Goal: Information Seeking & Learning: Learn about a topic

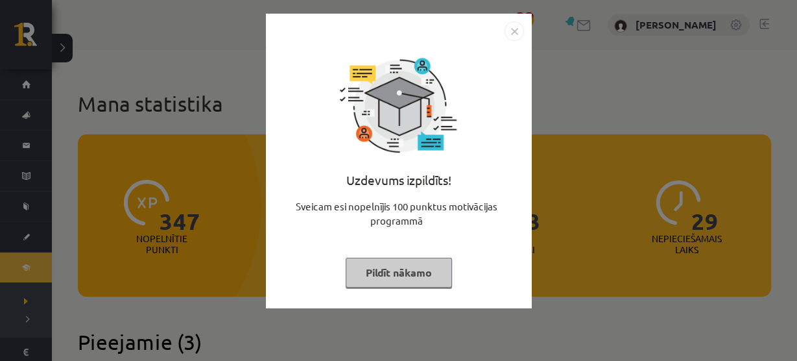
click at [509, 25] on img "Close" at bounding box center [514, 30] width 19 height 19
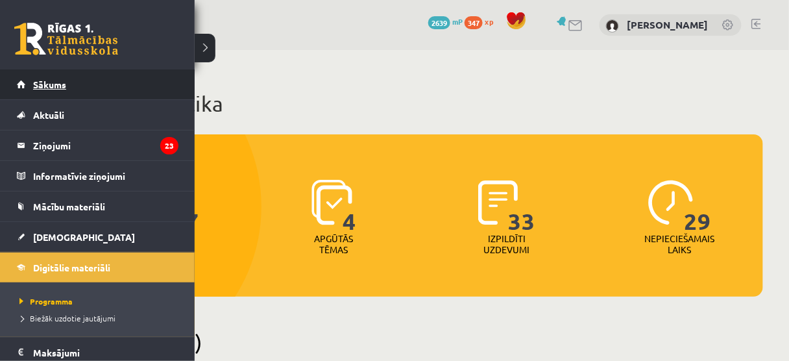
click at [52, 82] on span "Sākums" at bounding box center [49, 85] width 33 height 12
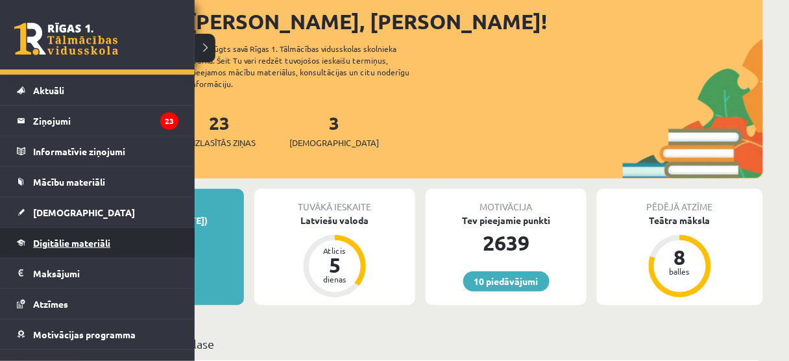
scroll to position [26, 0]
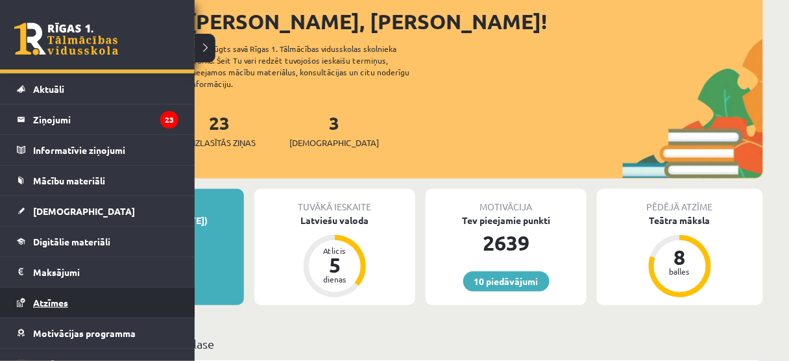
click at [58, 298] on span "Atzīmes" at bounding box center [50, 302] width 35 height 12
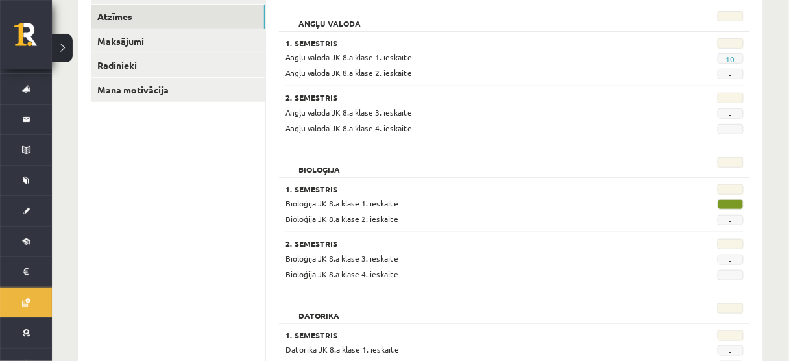
scroll to position [203, 0]
click at [731, 200] on span "-" at bounding box center [731, 204] width 26 height 10
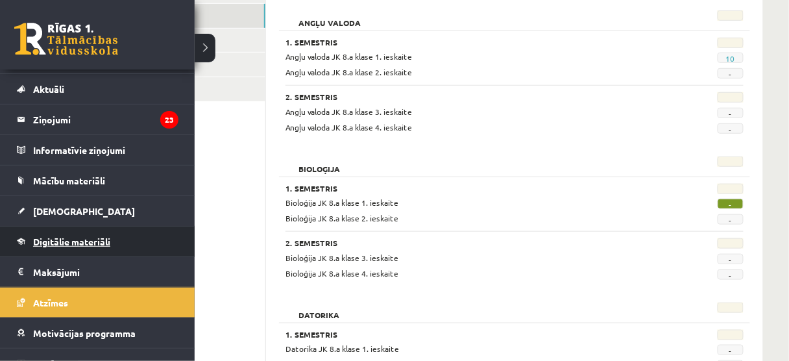
click at [82, 237] on span "Digitālie materiāli" at bounding box center [71, 242] width 77 height 12
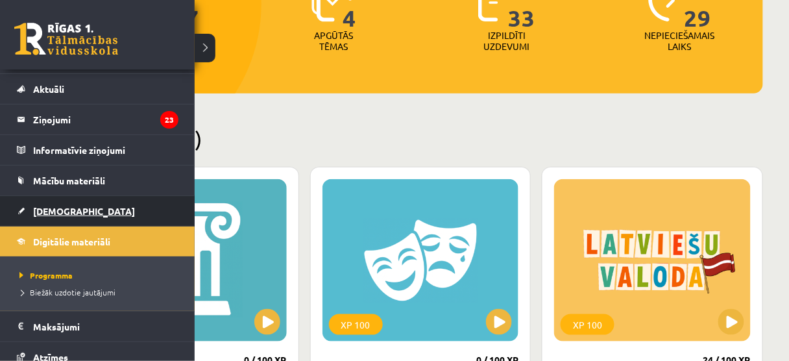
click at [66, 210] on span "[DEMOGRAPHIC_DATA]" at bounding box center [84, 211] width 102 height 12
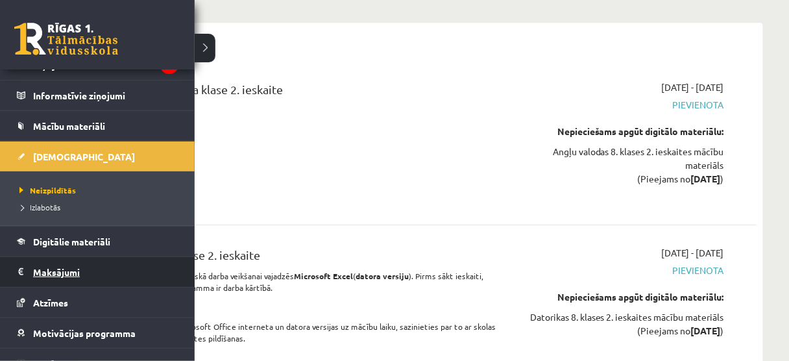
scroll to position [82, 0]
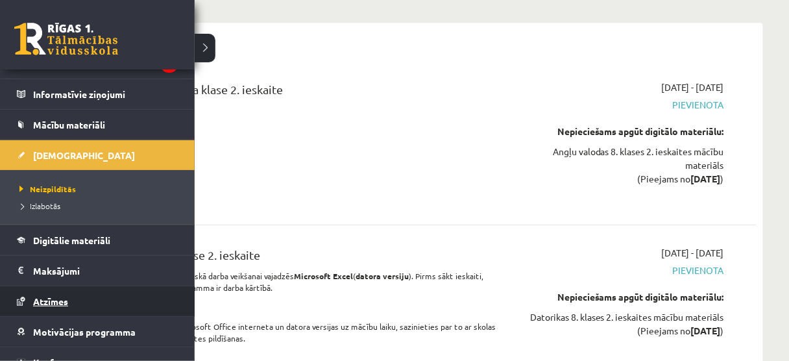
click at [69, 296] on link "Atzīmes" at bounding box center [98, 301] width 162 height 30
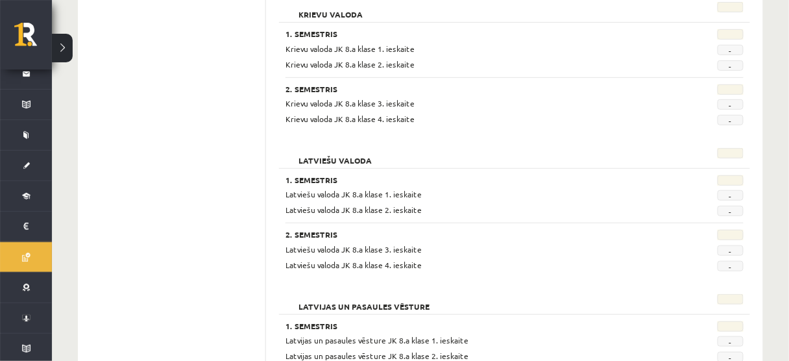
scroll to position [1377, 0]
click at [202, 295] on ul "Profils Atzīmes Maksājumi Radinieki Mana motivācija" at bounding box center [178, 131] width 175 height 2650
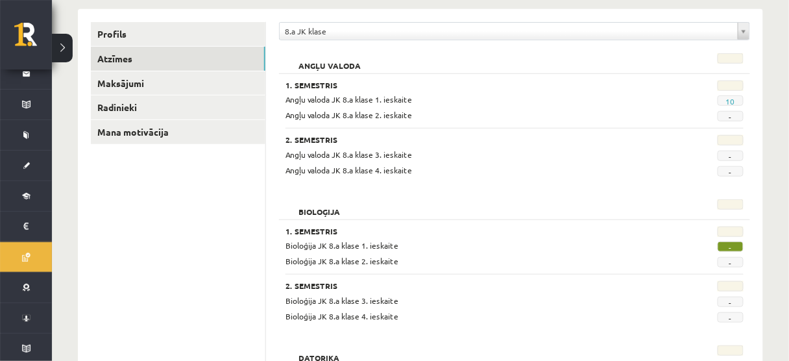
scroll to position [129, 0]
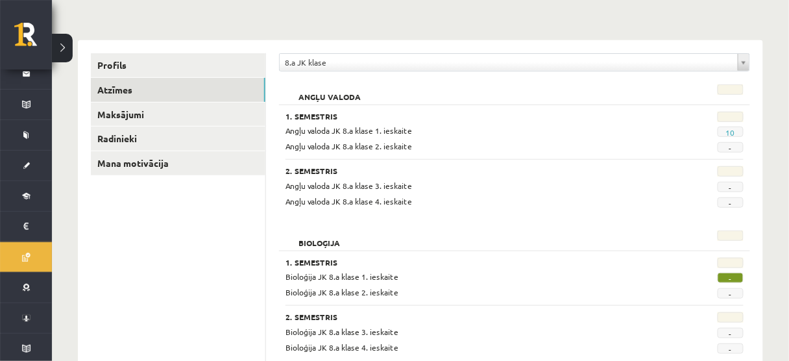
click at [356, 134] on div "Angļu valoda JK 8.a klase 1. ieskaite" at bounding box center [475, 131] width 398 height 12
click at [357, 130] on span "Angļu valoda JK 8.a klase 1. ieskaite" at bounding box center [348, 130] width 127 height 10
click at [727, 128] on link "10" at bounding box center [730, 132] width 9 height 10
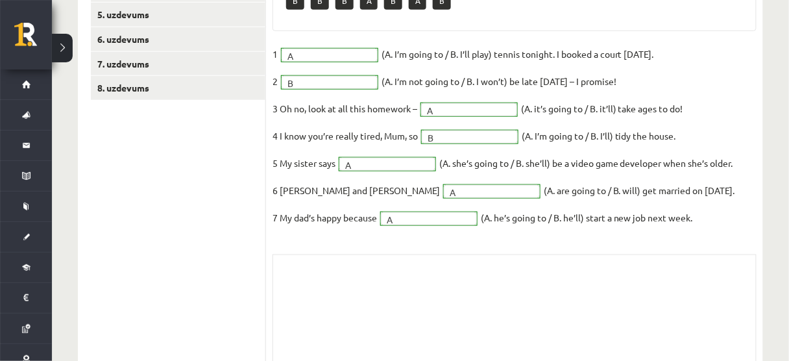
scroll to position [304, 0]
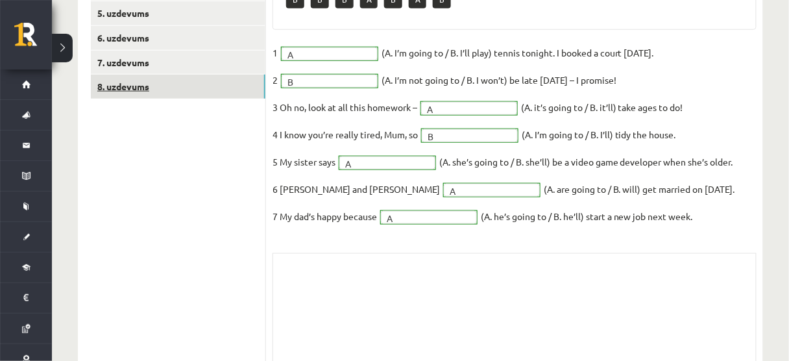
click at [211, 93] on link "8. uzdevums" at bounding box center [178, 87] width 175 height 24
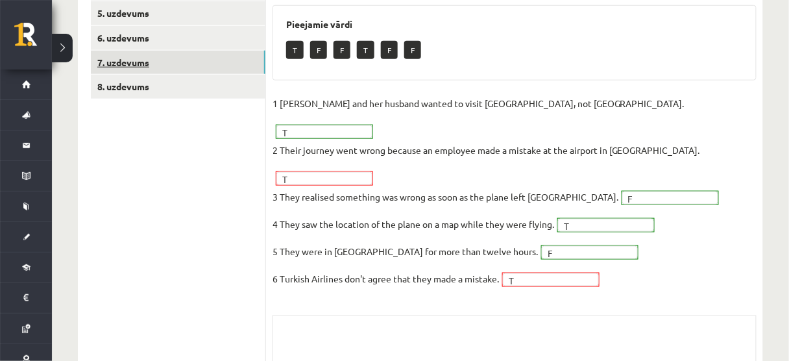
click at [205, 66] on link "7. uzdevums" at bounding box center [178, 63] width 175 height 24
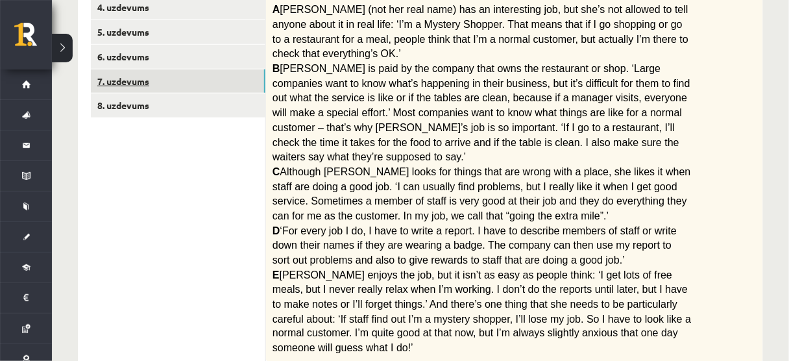
scroll to position [274, 0]
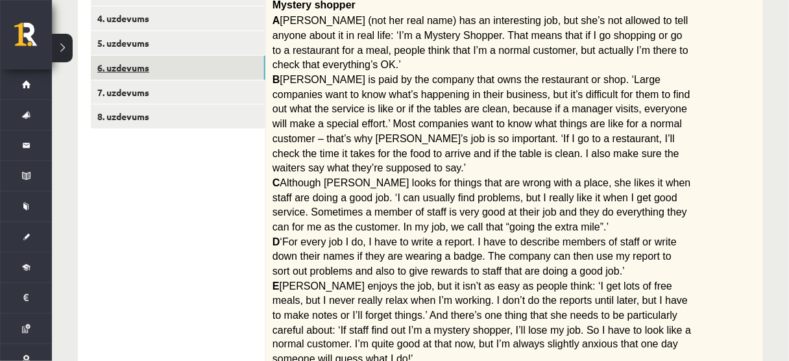
click at [187, 60] on link "6. uzdevums" at bounding box center [178, 68] width 175 height 24
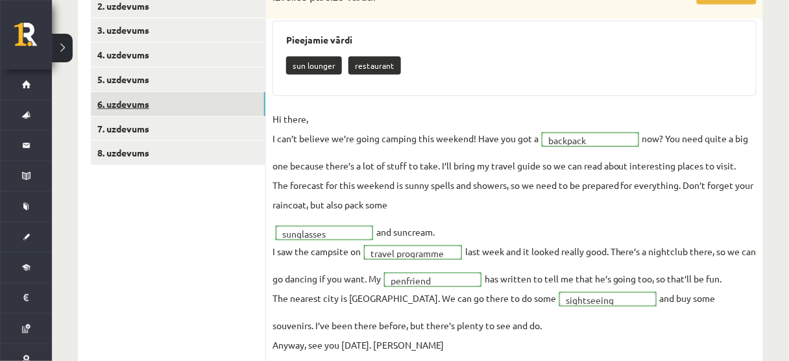
scroll to position [239, 0]
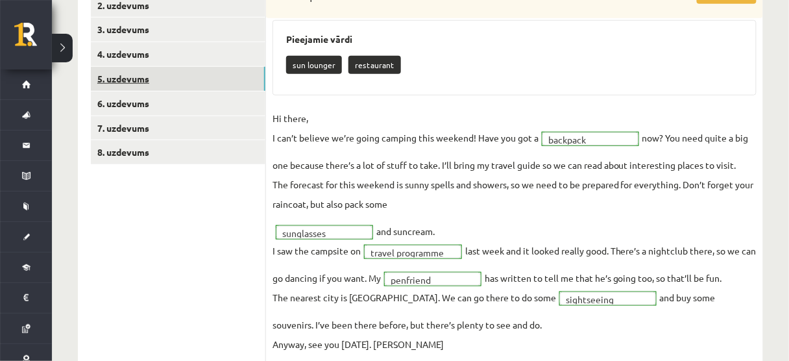
click at [164, 79] on link "5. uzdevums" at bounding box center [178, 79] width 175 height 24
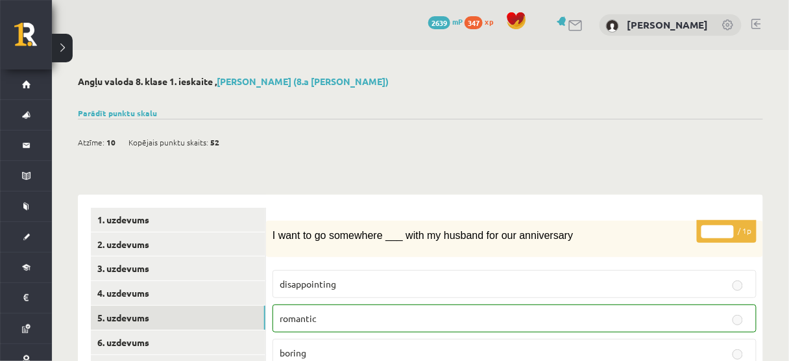
scroll to position [0, 0]
click at [193, 291] on link "4. uzdevums" at bounding box center [178, 293] width 175 height 24
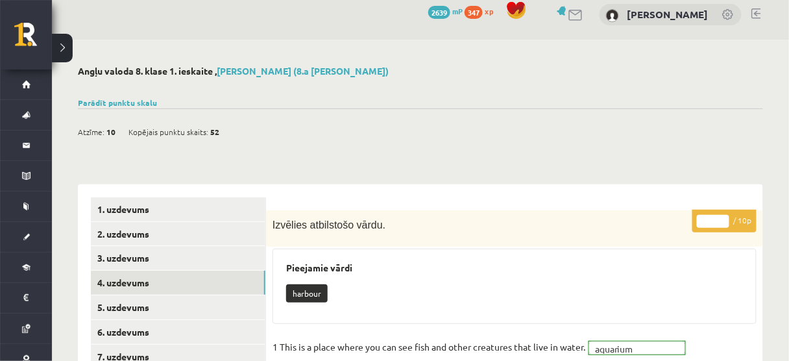
scroll to position [12, 0]
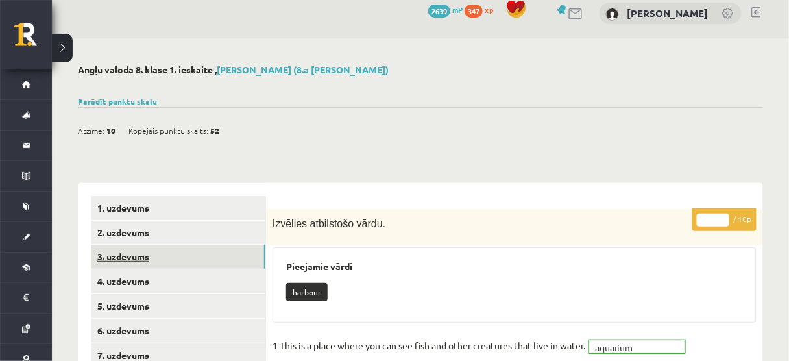
click at [232, 261] on link "3. uzdevums" at bounding box center [178, 257] width 175 height 24
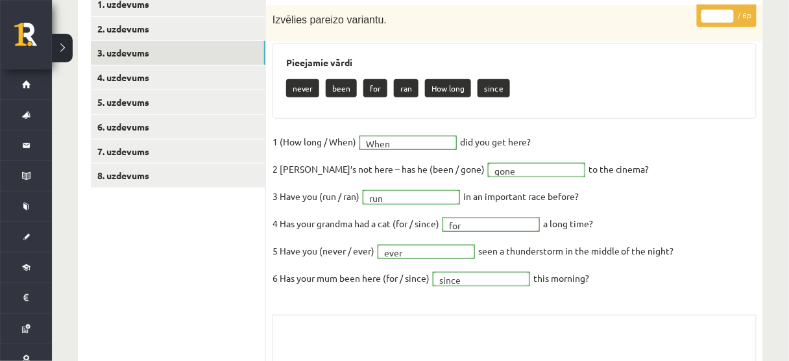
scroll to position [191, 0]
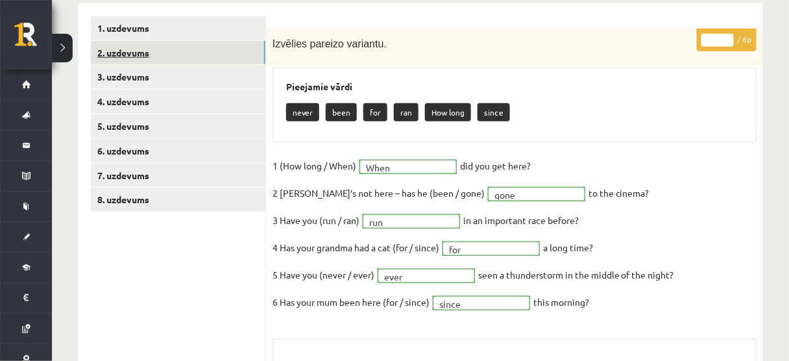
click at [150, 55] on link "2. uzdevums" at bounding box center [178, 53] width 175 height 24
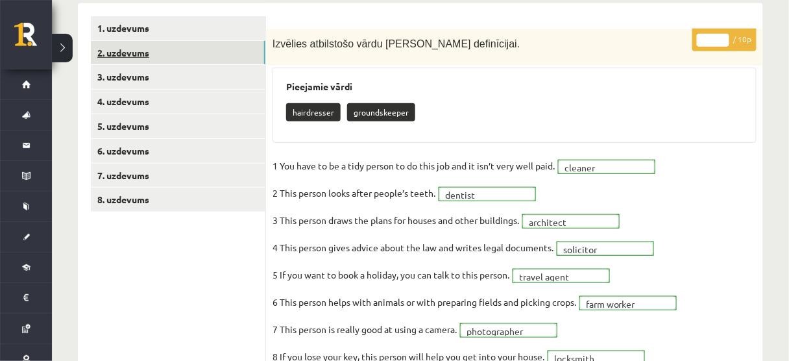
scroll to position [0, 0]
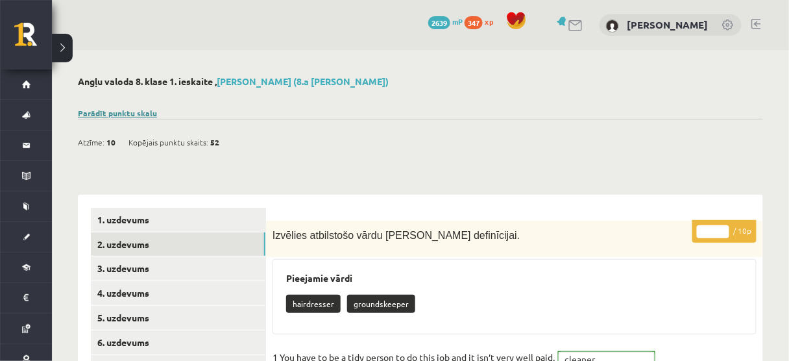
click at [131, 117] on link "Parādīt punktu skalu" at bounding box center [117, 113] width 79 height 10
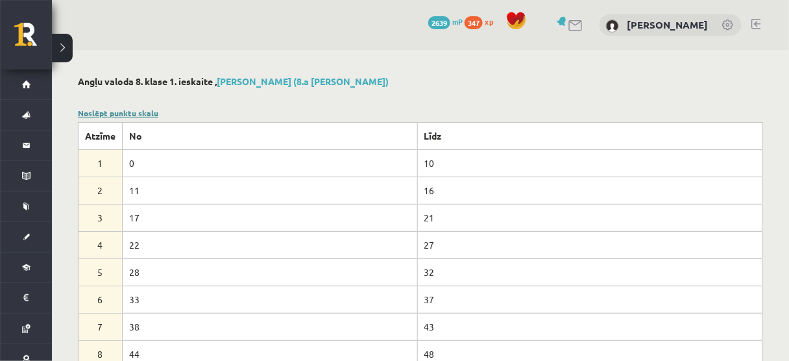
click at [121, 116] on link "Noslēpt punktu skalu" at bounding box center [118, 113] width 80 height 10
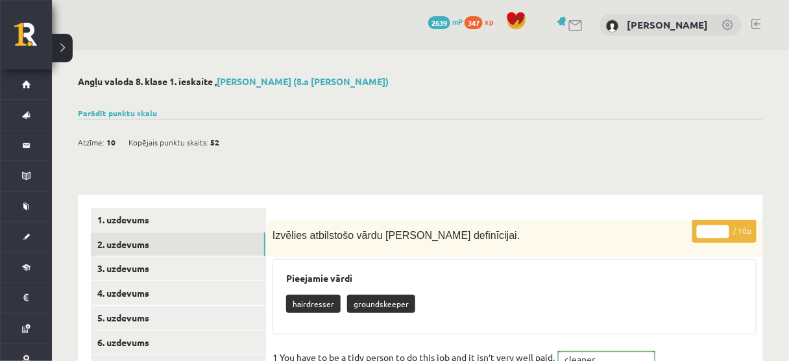
click at [127, 24] on div "0 Dāvanas 2639 mP 347 xp Gļebs Golubevs" at bounding box center [420, 25] width 737 height 50
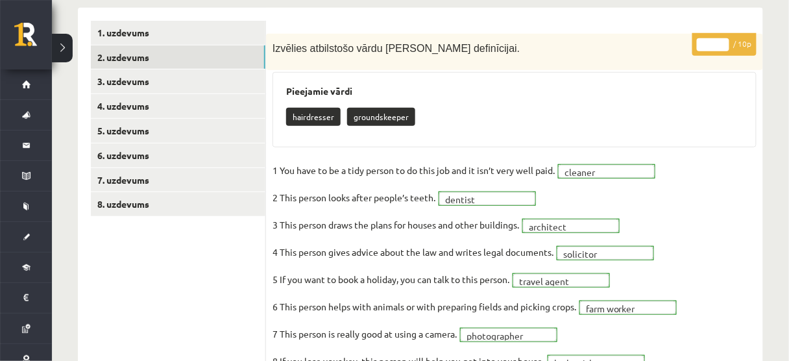
scroll to position [187, 0]
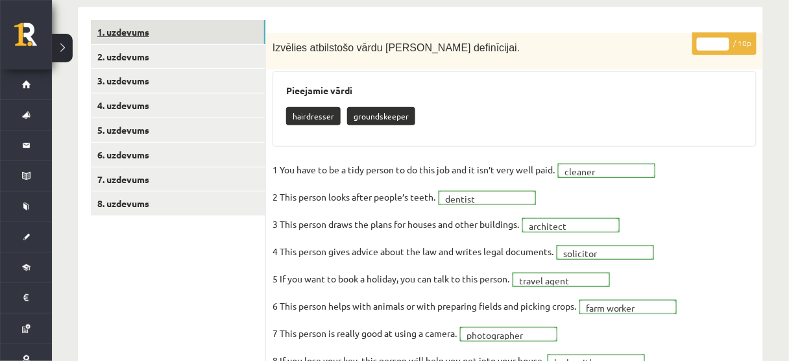
click at [210, 28] on link "1. uzdevums" at bounding box center [178, 32] width 175 height 24
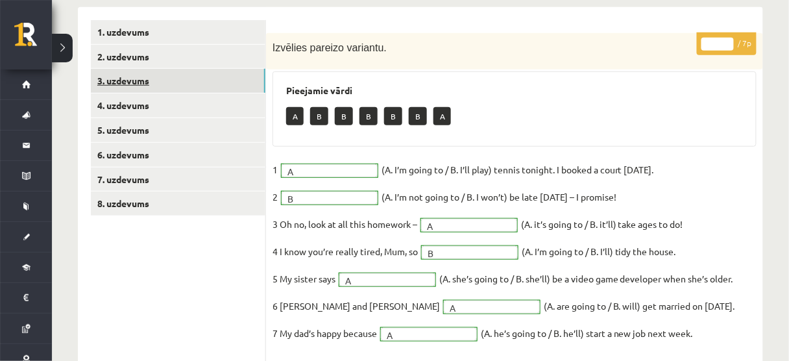
click at [178, 81] on link "3. uzdevums" at bounding box center [178, 81] width 175 height 24
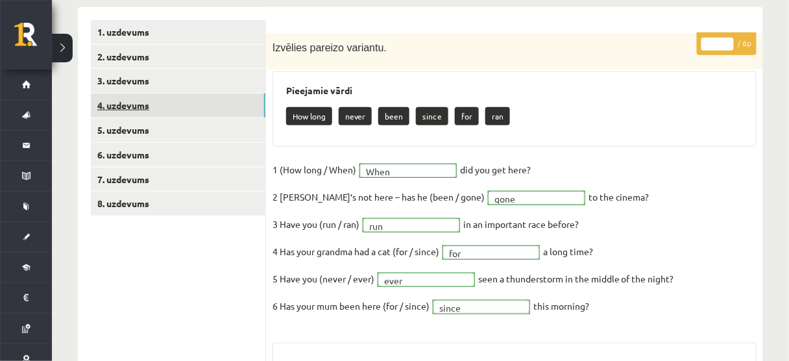
click at [154, 104] on link "4. uzdevums" at bounding box center [178, 105] width 175 height 24
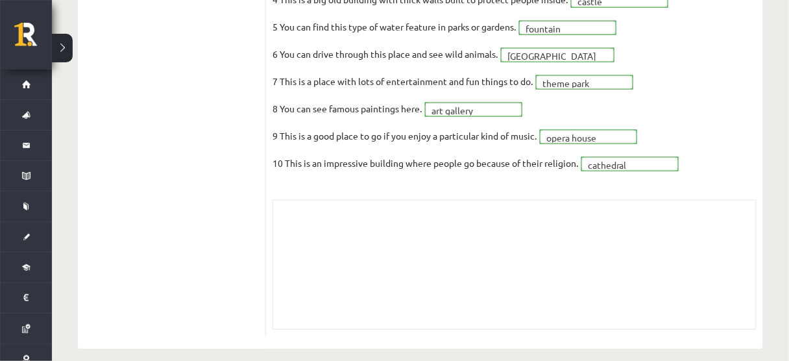
scroll to position [0, 0]
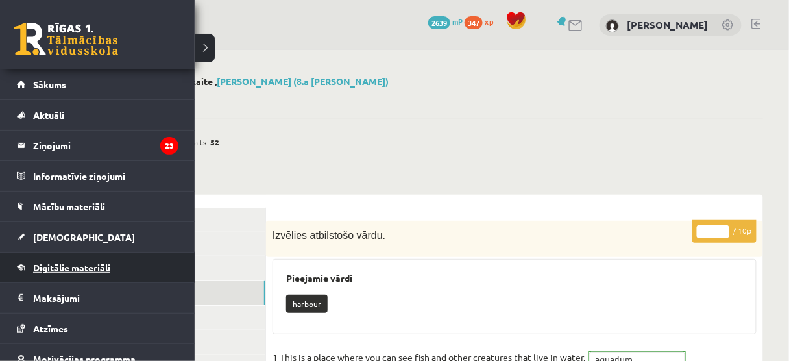
click at [67, 267] on span "Digitālie materiāli" at bounding box center [71, 267] width 77 height 12
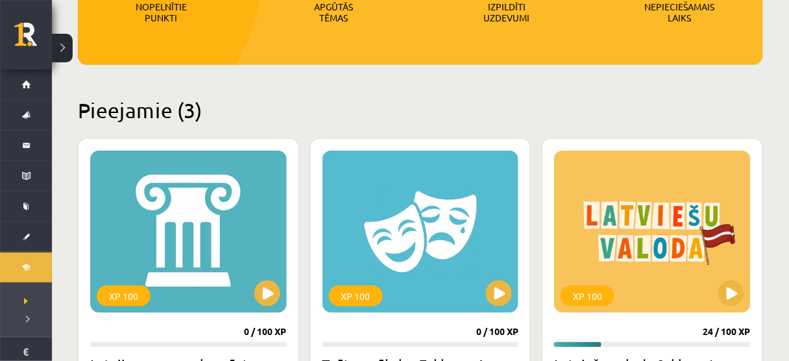
scroll to position [234, 0]
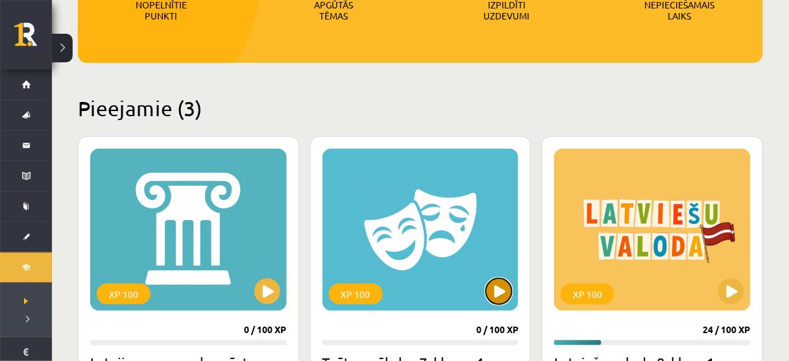
click at [501, 283] on button at bounding box center [499, 291] width 26 height 26
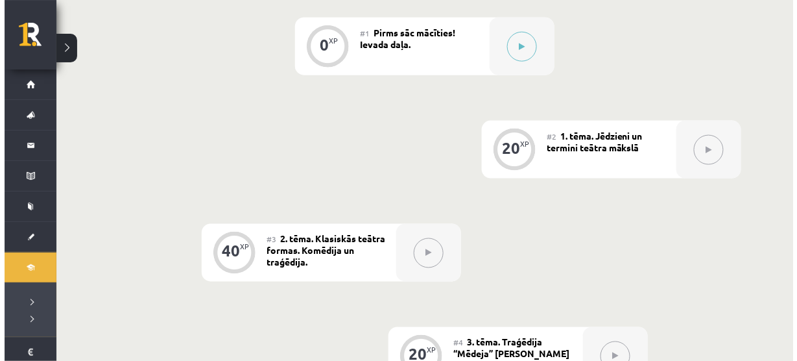
scroll to position [318, 0]
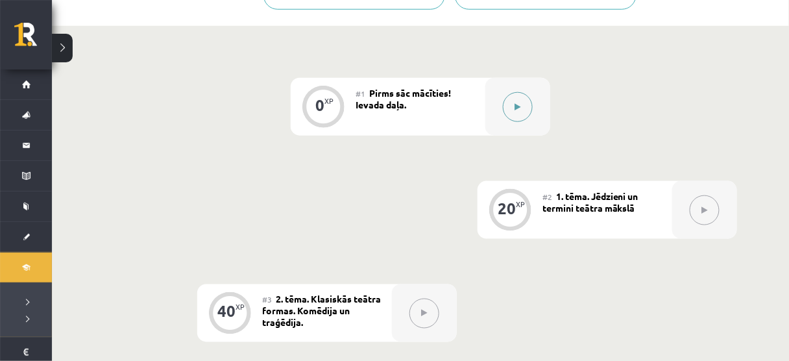
click at [513, 99] on button at bounding box center [518, 107] width 30 height 30
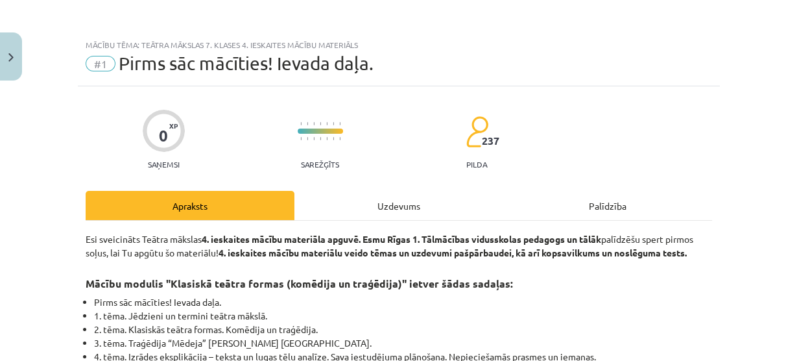
click at [413, 193] on div "Uzdevums" at bounding box center [399, 205] width 209 height 29
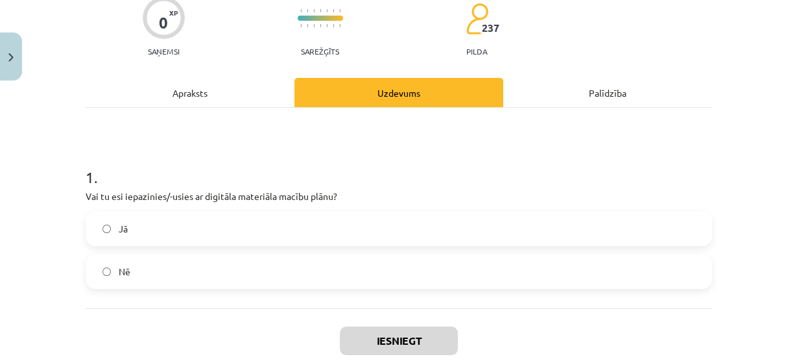
scroll to position [113, 0]
click at [411, 230] on label "Jā" at bounding box center [399, 228] width 624 height 32
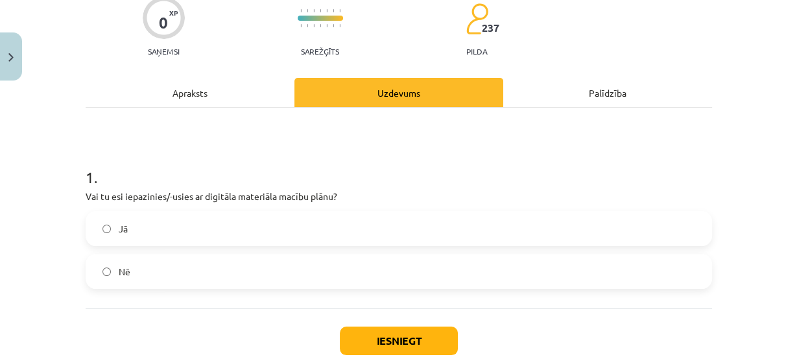
click at [402, 320] on div "Iesniegt Aizvērt" at bounding box center [399, 353] width 627 height 91
click at [404, 331] on button "Iesniegt" at bounding box center [399, 340] width 118 height 29
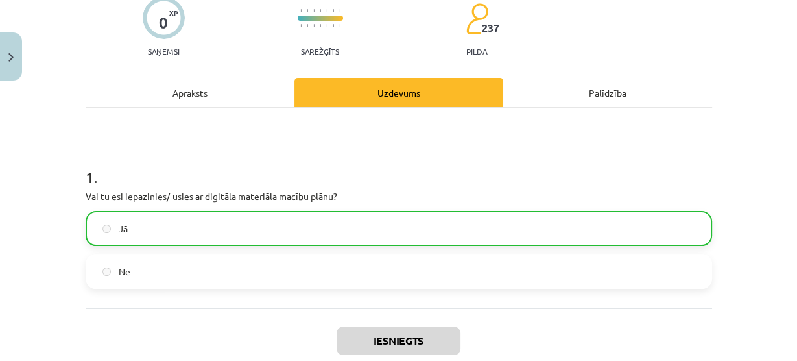
scroll to position [231, 0]
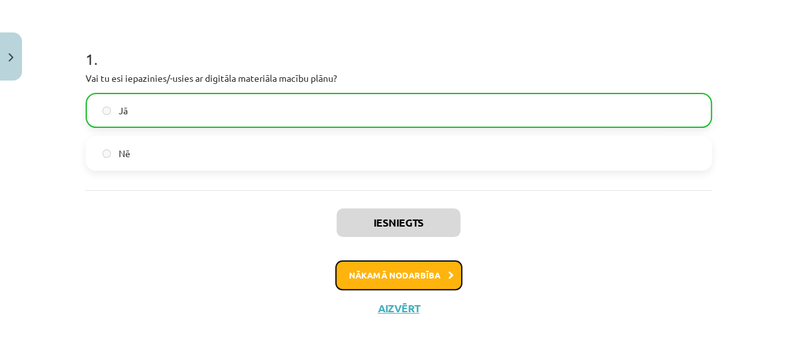
click at [383, 271] on button "Nākamā nodarbība" at bounding box center [398, 275] width 127 height 30
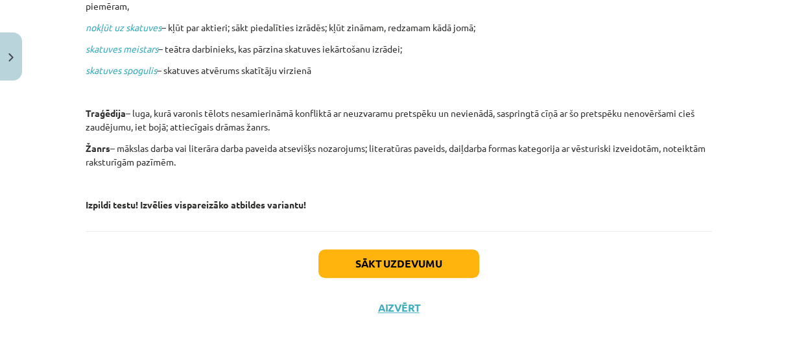
scroll to position [0, 0]
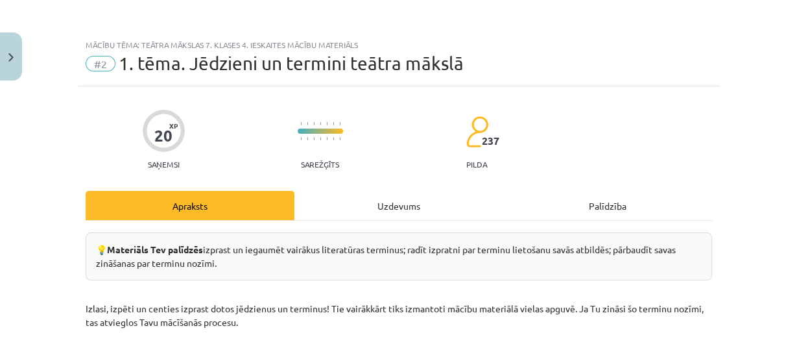
click at [405, 216] on div "Uzdevums" at bounding box center [399, 205] width 209 height 29
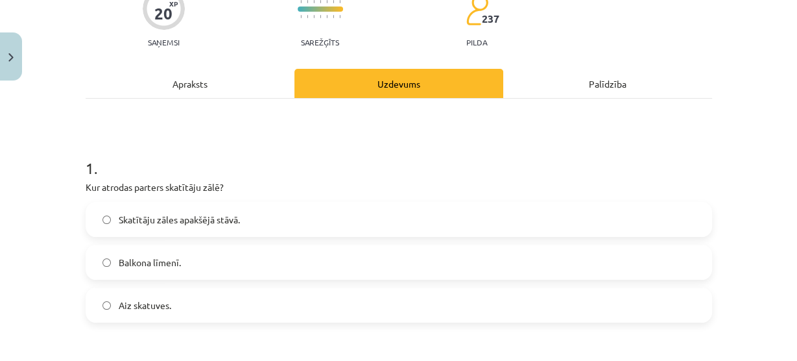
scroll to position [123, 0]
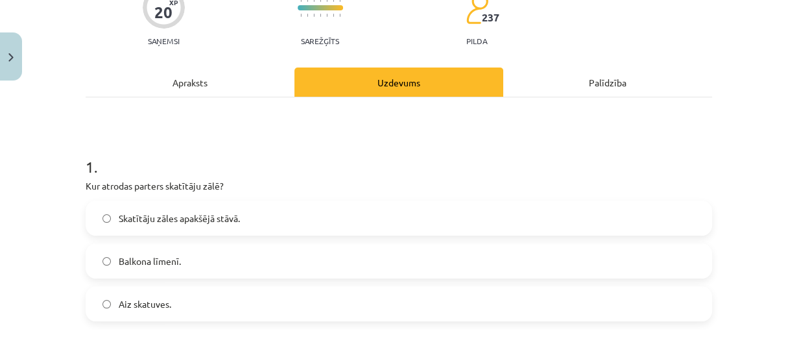
click at [609, 179] on p "Kur atrodas parters skatītāju zālē?" at bounding box center [399, 186] width 627 height 14
click at [492, 208] on label "Зрительный зал на нижнем этаже." at bounding box center [399, 218] width 624 height 32
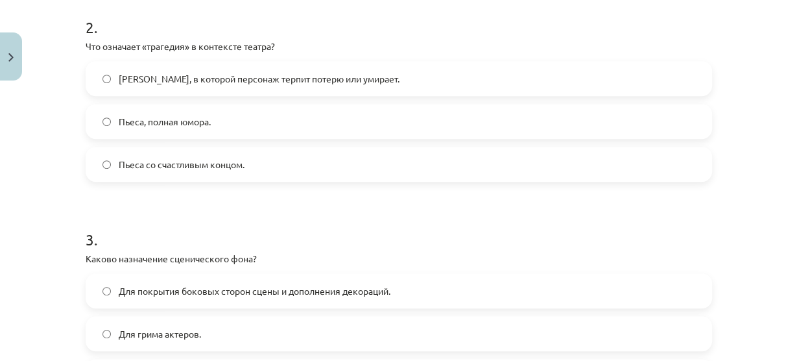
scroll to position [476, 0]
click at [335, 82] on span "Пьеса, в которой персонаж терпит потерю или умирает." at bounding box center [259, 78] width 281 height 14
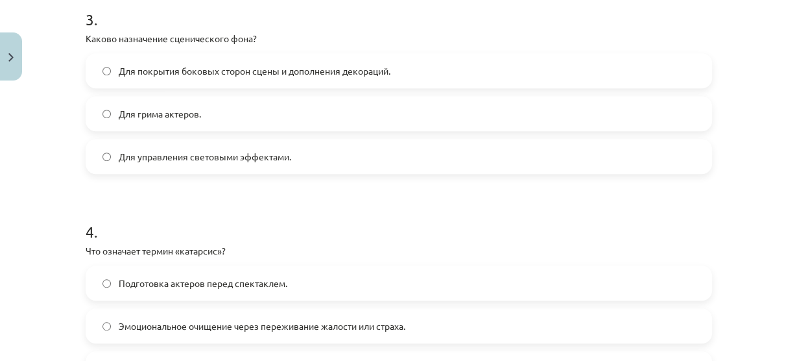
scroll to position [695, 0]
click at [345, 69] on font "Для покрытия боковых сторон сцены и дополнения декораций." at bounding box center [255, 70] width 272 height 12
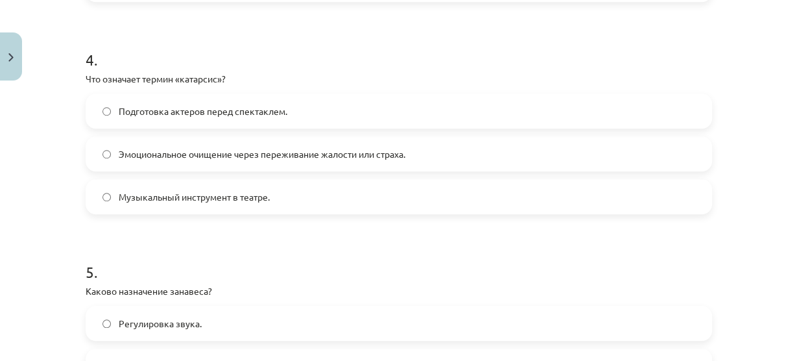
scroll to position [868, 0]
click at [369, 147] on font "Эмоциональное очищение через переживание жалости или страха." at bounding box center [262, 153] width 287 height 12
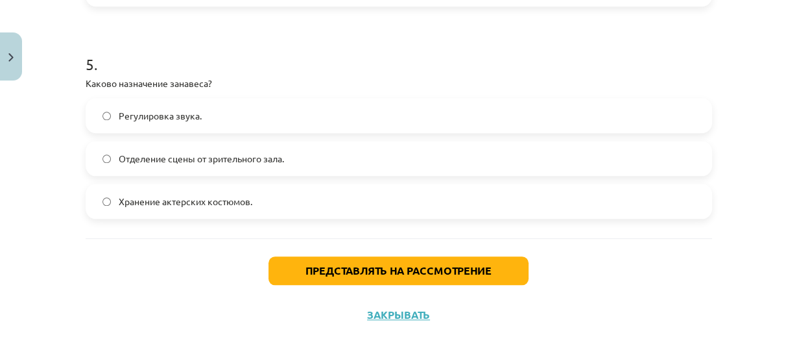
scroll to position [1082, 0]
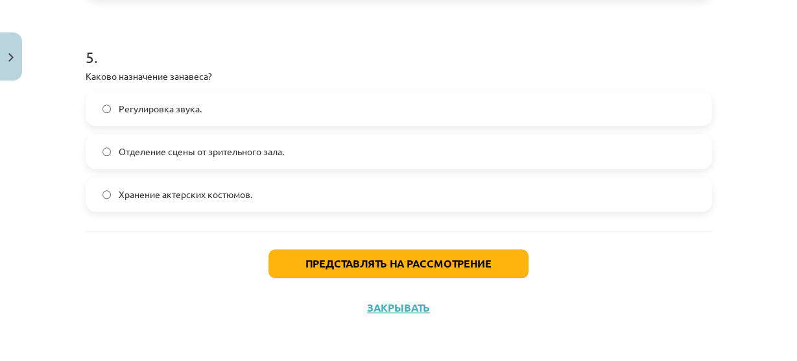
click at [369, 152] on label "Отделение сцены от зрительного зала." at bounding box center [399, 151] width 624 height 32
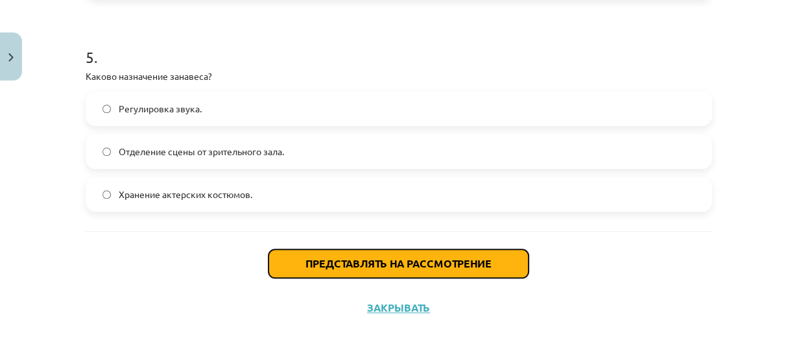
click at [404, 258] on font "Представлять на рассмотрение" at bounding box center [399, 263] width 186 height 14
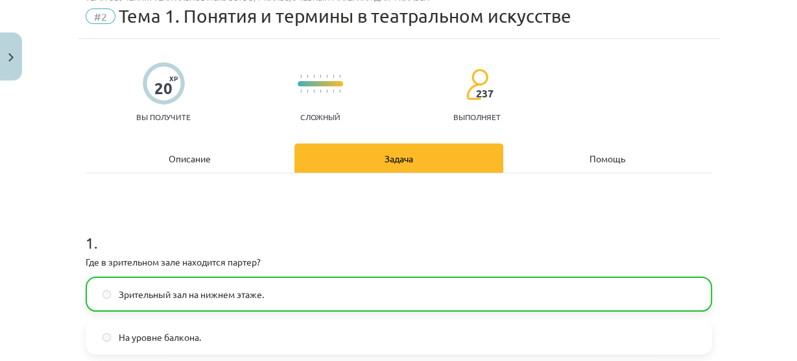
scroll to position [0, 0]
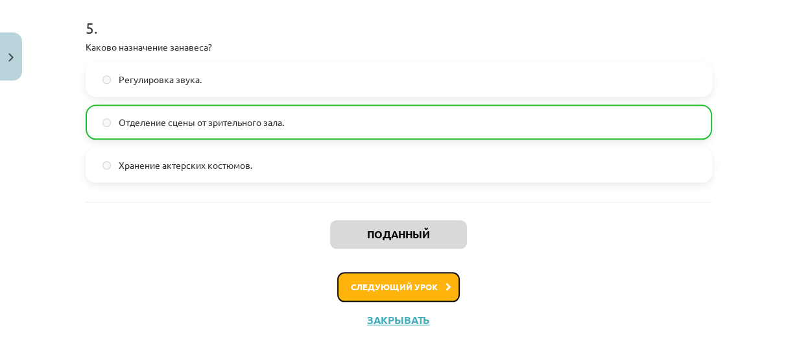
click at [424, 284] on font "Следующий урок" at bounding box center [394, 286] width 87 height 11
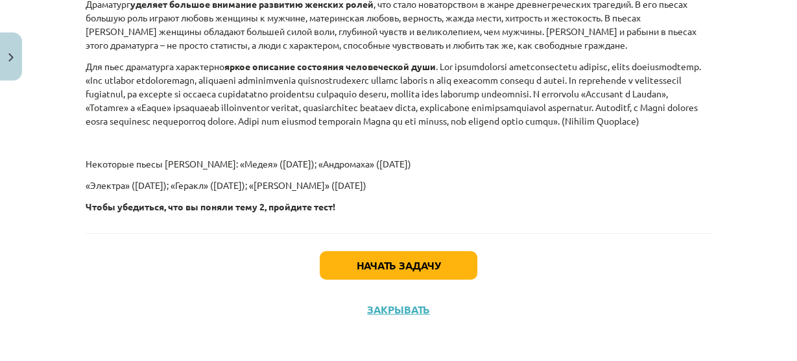
scroll to position [2551, 0]
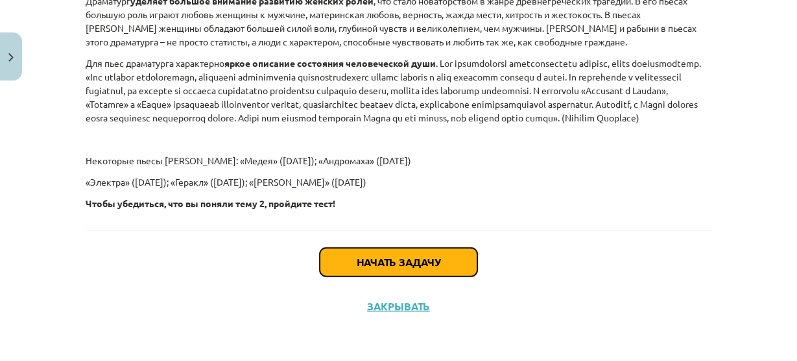
click at [380, 258] on font "Начать задачу" at bounding box center [399, 262] width 84 height 14
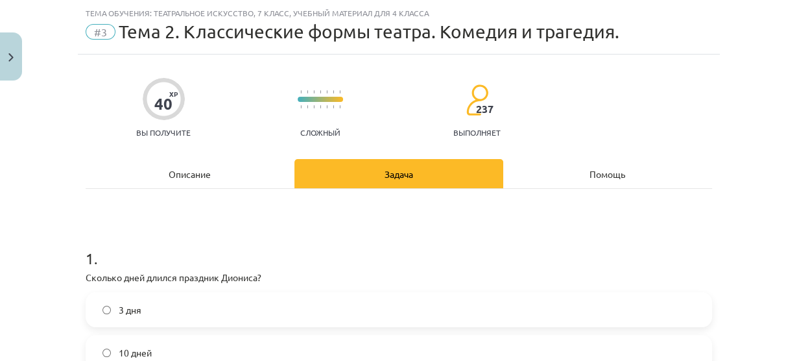
scroll to position [234, 0]
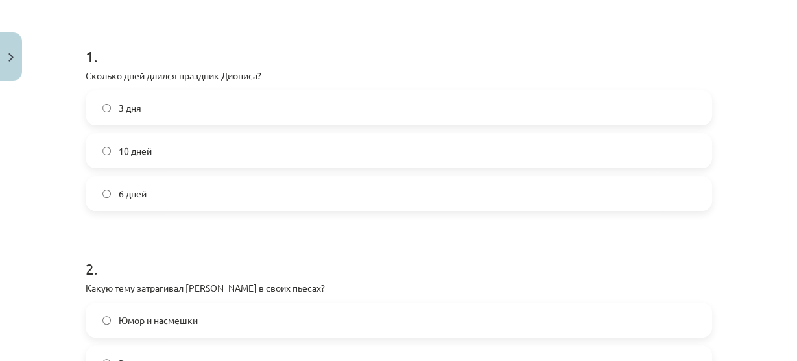
click at [200, 195] on label "6 дней" at bounding box center [399, 193] width 624 height 32
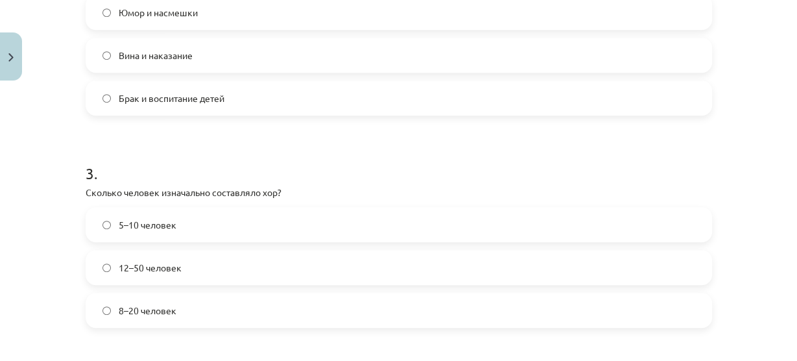
scroll to position [540, 0]
click at [129, 61] on span "Вина и наказание" at bounding box center [156, 56] width 74 height 14
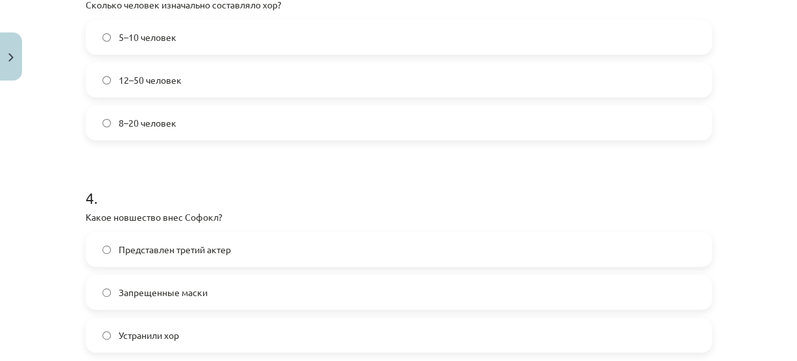
scroll to position [729, 0]
click at [143, 75] on font "12–50 человек" at bounding box center [150, 79] width 63 height 12
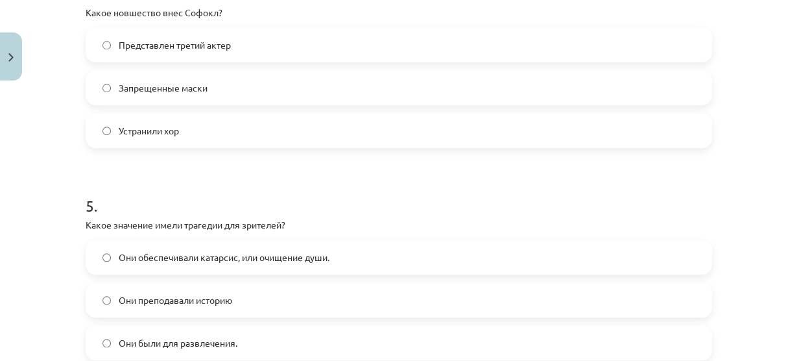
scroll to position [934, 0]
click at [125, 39] on font "Представлен третий актер" at bounding box center [175, 44] width 112 height 12
click at [166, 257] on font "Они обеспечивали катарсис, или очищение души." at bounding box center [224, 256] width 211 height 12
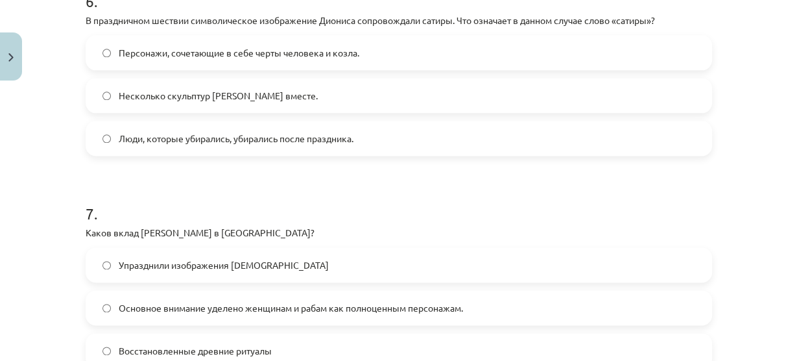
scroll to position [1349, 0]
click at [228, 54] on font "Персонажи, сочетающие в себе черты человека и козла." at bounding box center [239, 53] width 241 height 12
click at [278, 311] on font "Основное внимание уделено женщинам и рабам как полноценным персонажам." at bounding box center [291, 308] width 345 height 12
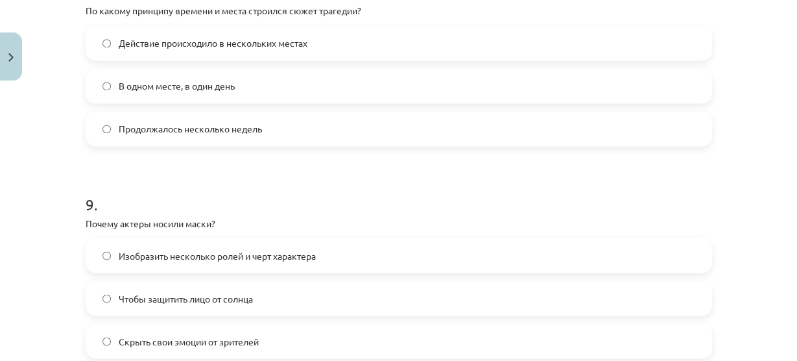
scroll to position [1785, 0]
click at [346, 84] on label "В одном месте, в один день" at bounding box center [399, 83] width 624 height 32
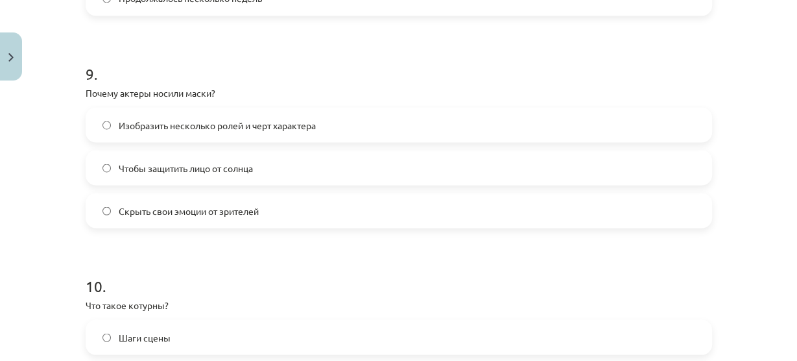
scroll to position [1935, 0]
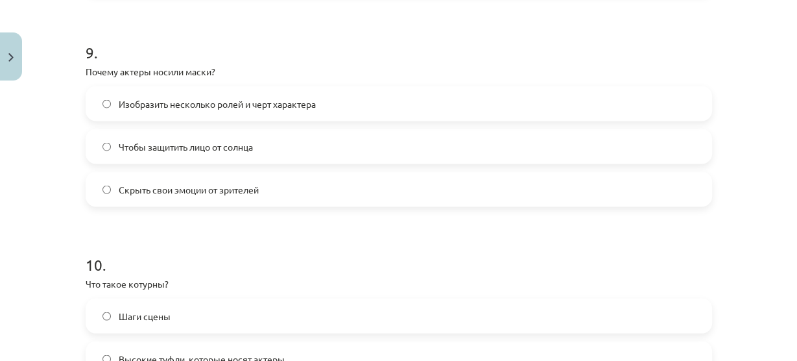
click at [319, 110] on label "Изобразить несколько ролей и черт характера" at bounding box center [399, 103] width 624 height 32
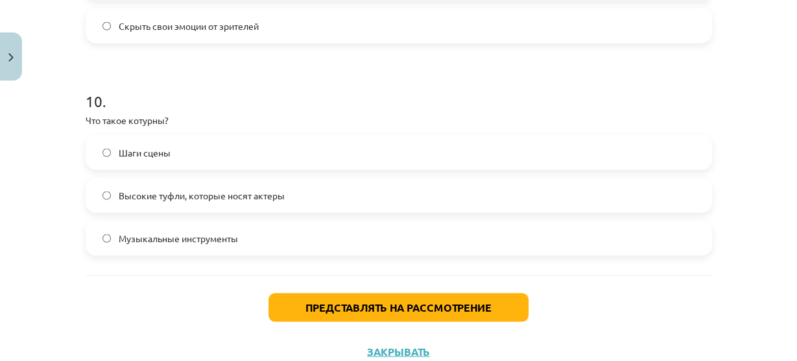
scroll to position [2100, 0]
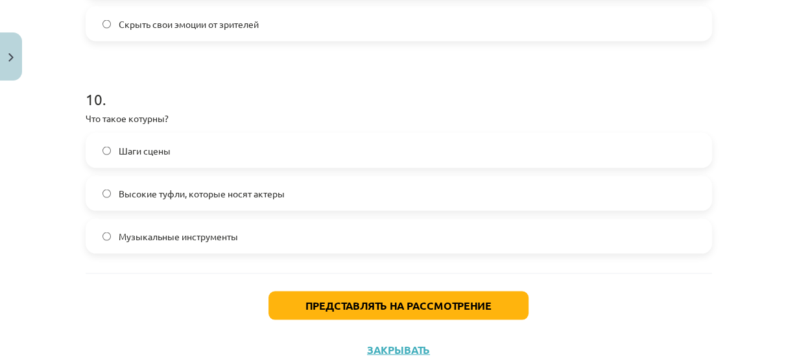
click at [173, 206] on label "Высокие туфли, которые носят актеры" at bounding box center [399, 193] width 624 height 32
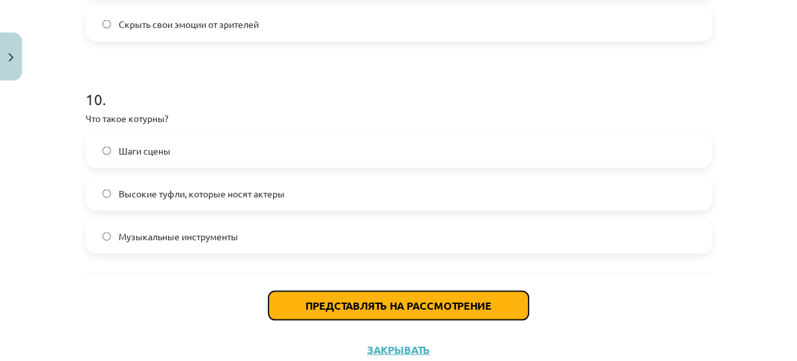
click at [332, 298] on font "Представлять на рассмотрение" at bounding box center [399, 305] width 186 height 14
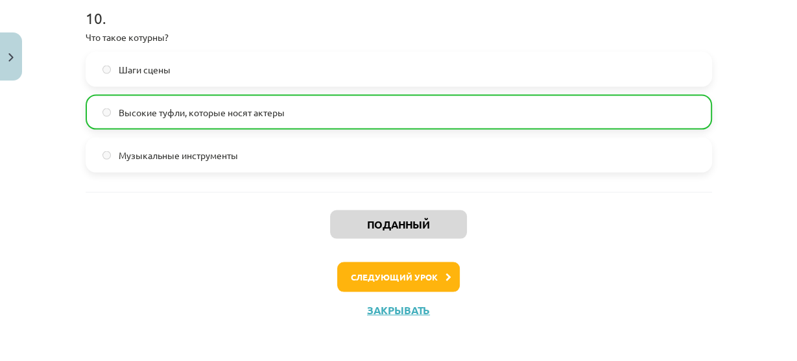
scroll to position [2183, 0]
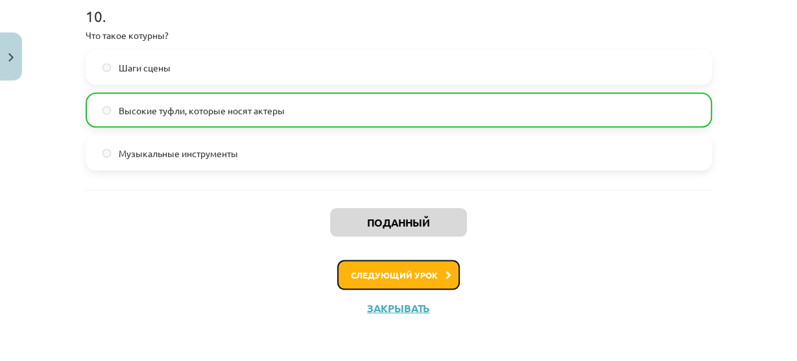
click at [388, 282] on button "Следующий урок" at bounding box center [398, 275] width 123 height 30
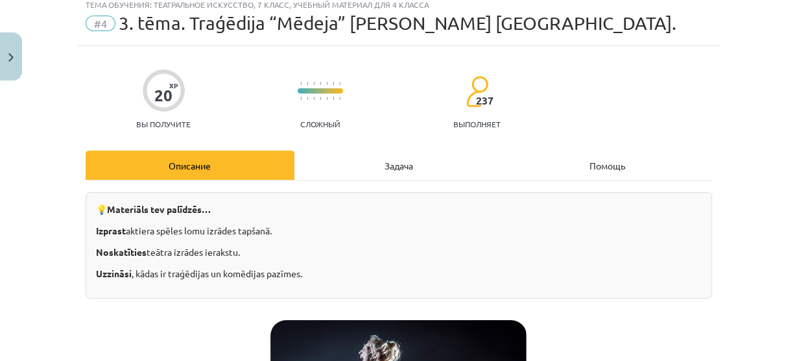
scroll to position [32, 0]
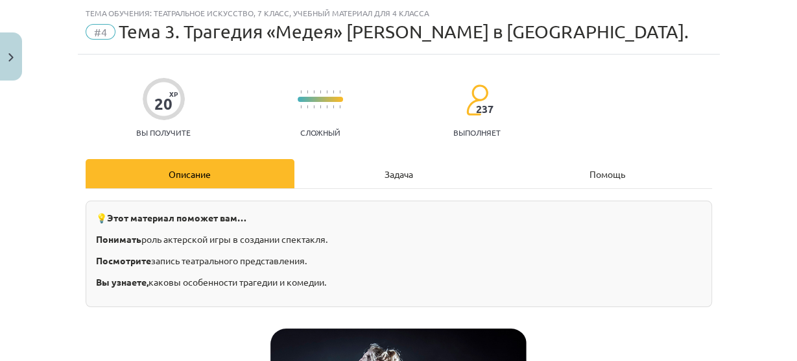
click at [428, 188] on div "Задача" at bounding box center [399, 173] width 209 height 29
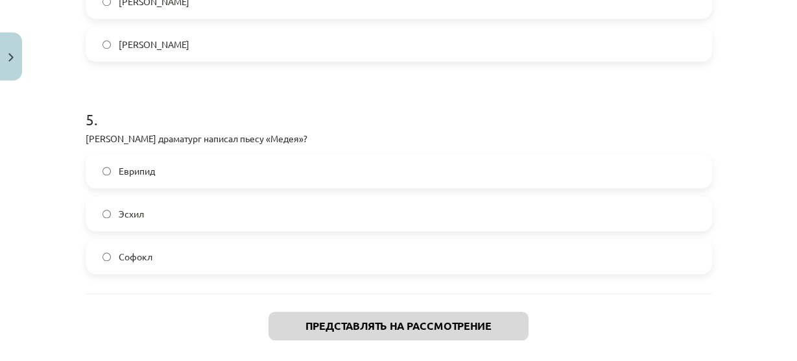
scroll to position [1039, 0]
